Goal: Find specific page/section: Find specific page/section

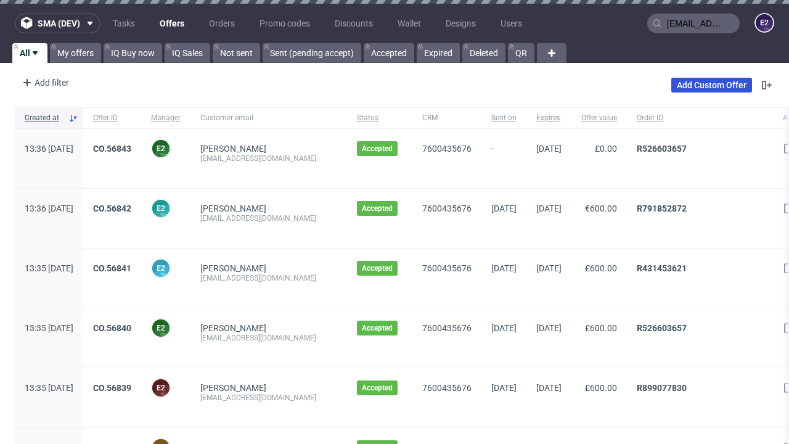
type input "[EMAIL_ADDRESS][DOMAIN_NAME]"
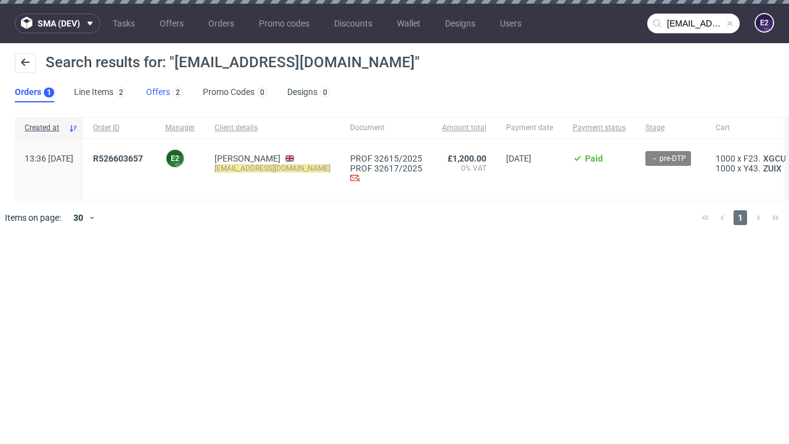
click at [164, 92] on link "Offers 2" at bounding box center [164, 93] width 37 height 20
